Goal: Check status: Check status

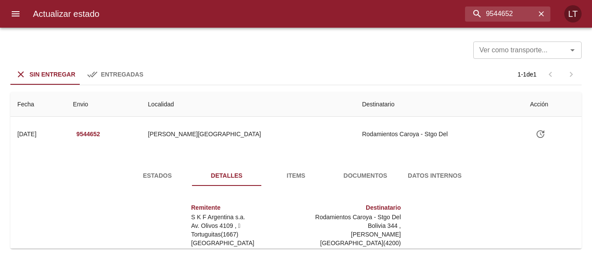
scroll to position [4, 0]
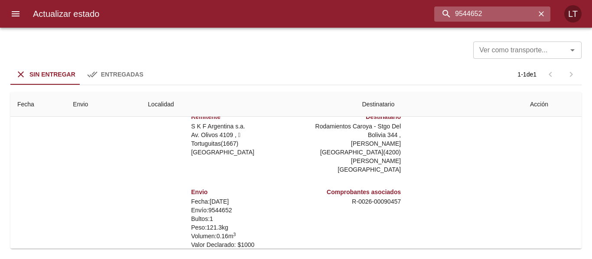
drag, startPoint x: 492, startPoint y: 12, endPoint x: 525, endPoint y: 16, distance: 33.1
click at [525, 16] on input "9544652" at bounding box center [484, 13] width 101 height 15
drag, startPoint x: 460, startPoint y: 10, endPoint x: 502, endPoint y: 11, distance: 41.6
click at [502, 11] on input "9544652" at bounding box center [484, 13] width 101 height 15
type input "9546481"
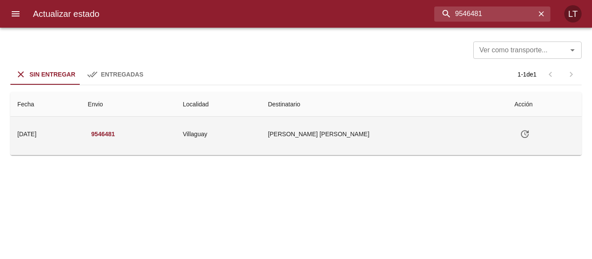
scroll to position [0, 0]
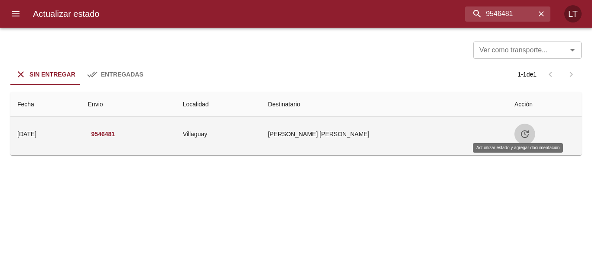
click at [514, 139] on button "Tabla de envíos del cliente" at bounding box center [524, 134] width 21 height 21
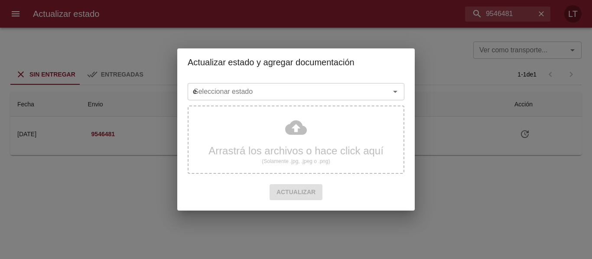
click at [335, 97] on input "e" at bounding box center [283, 92] width 186 height 12
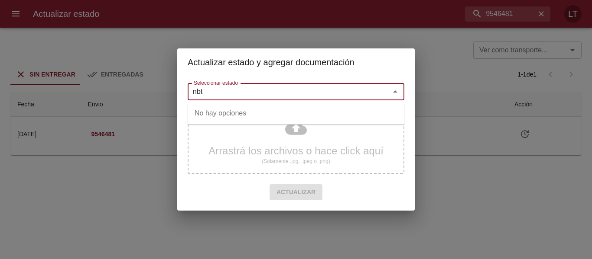
click at [289, 95] on input "nbt" at bounding box center [283, 92] width 186 height 12
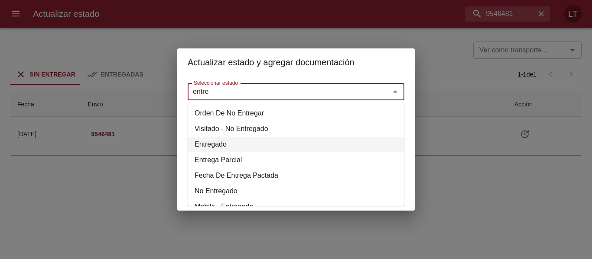
click at [220, 141] on li "Entregado" at bounding box center [296, 145] width 217 height 16
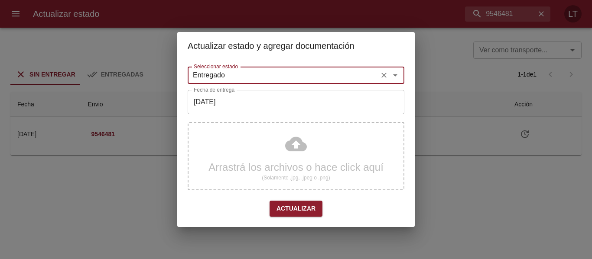
type input "Entregado"
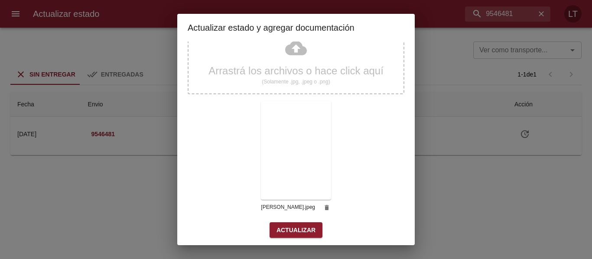
scroll to position [81, 0]
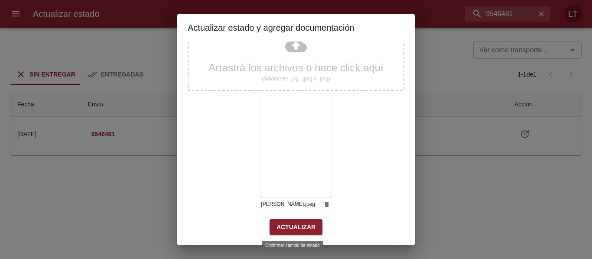
click at [299, 225] on span "Actualizar" at bounding box center [295, 227] width 39 height 11
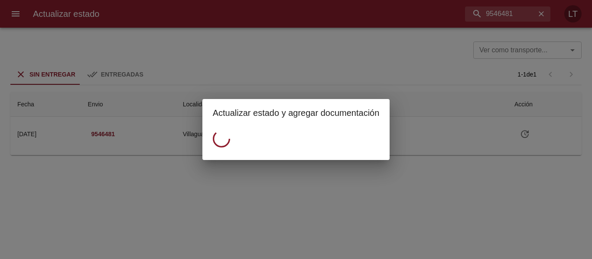
scroll to position [0, 0]
